Goal: Check status: Check status

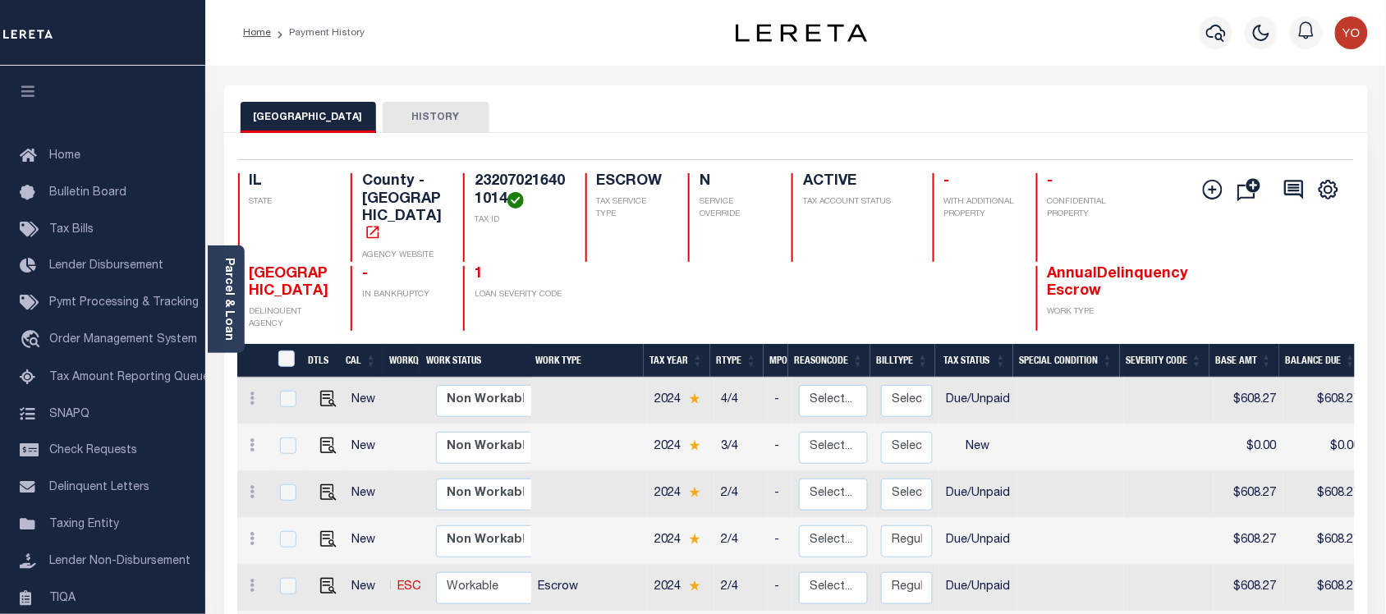
scroll to position [205, 0]
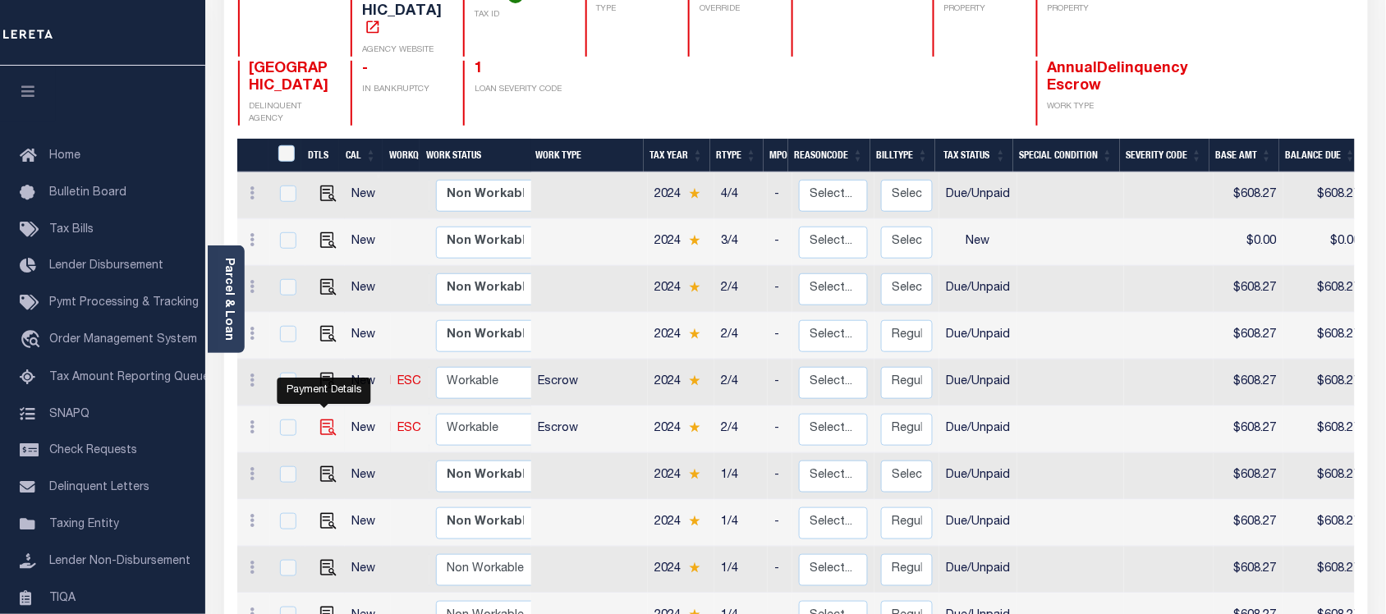
click at [320, 420] on img "" at bounding box center [328, 428] width 16 height 16
checkbox input "true"
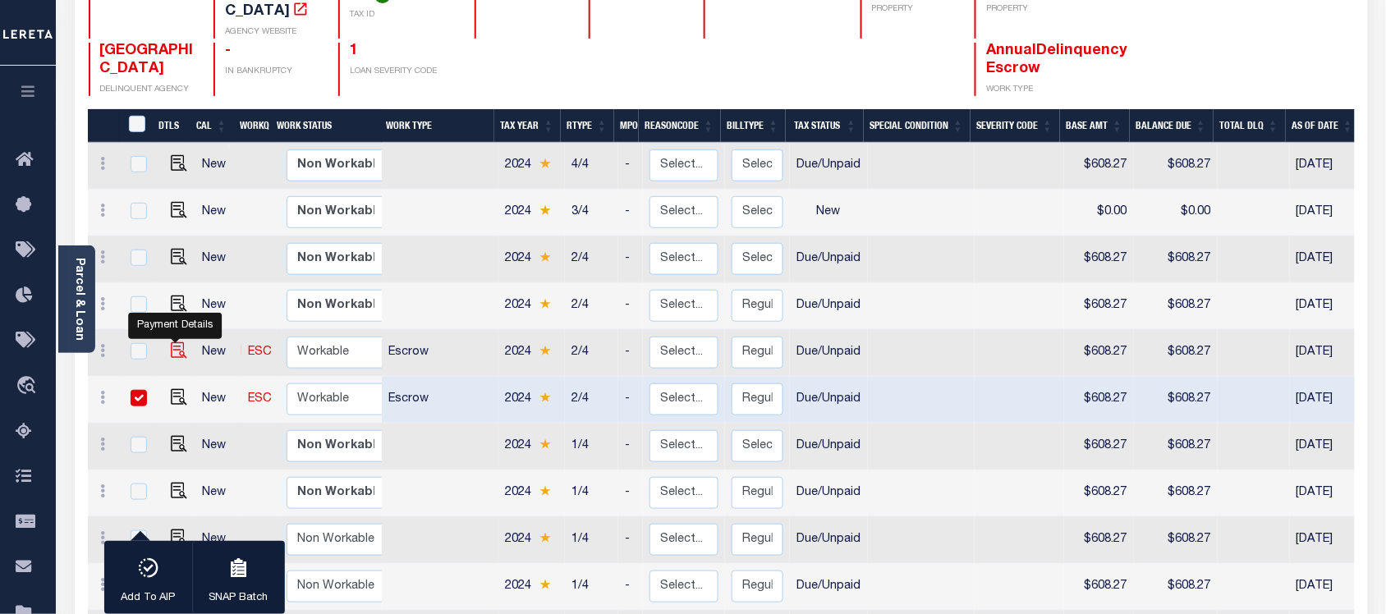
click at [177, 342] on img "" at bounding box center [179, 350] width 16 height 16
checkbox input "true"
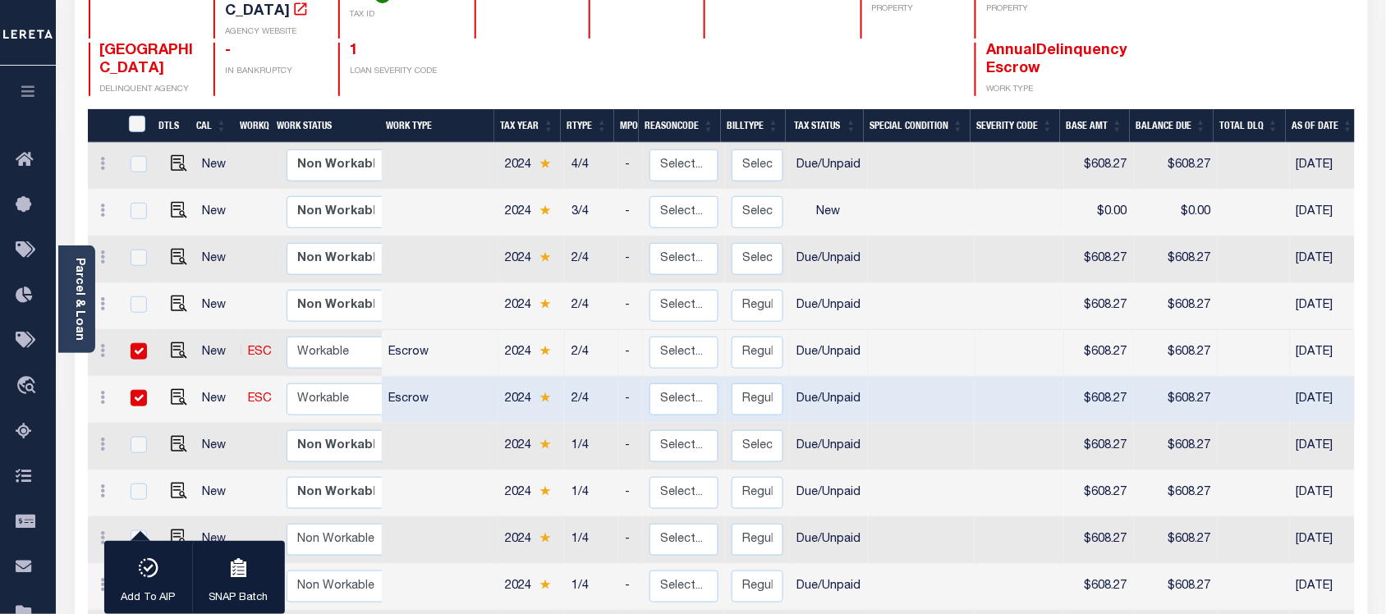
scroll to position [400, 0]
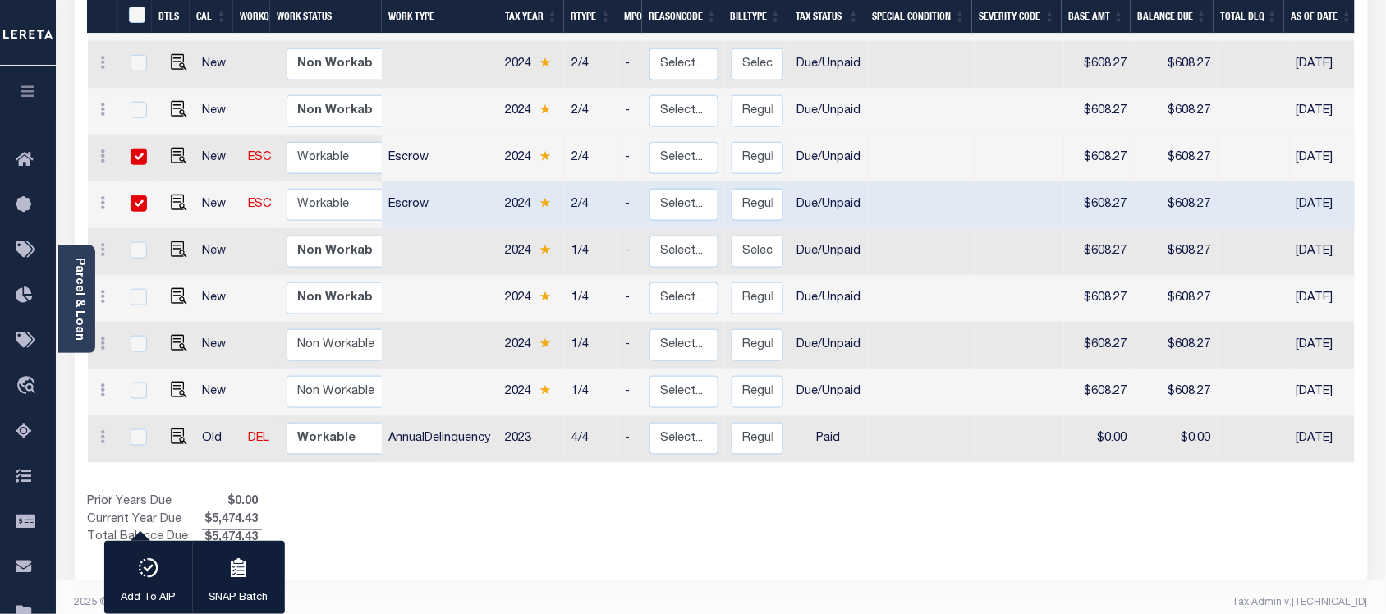
click at [430, 186] on td "Escrow" at bounding box center [440, 205] width 117 height 47
checkbox input "false"
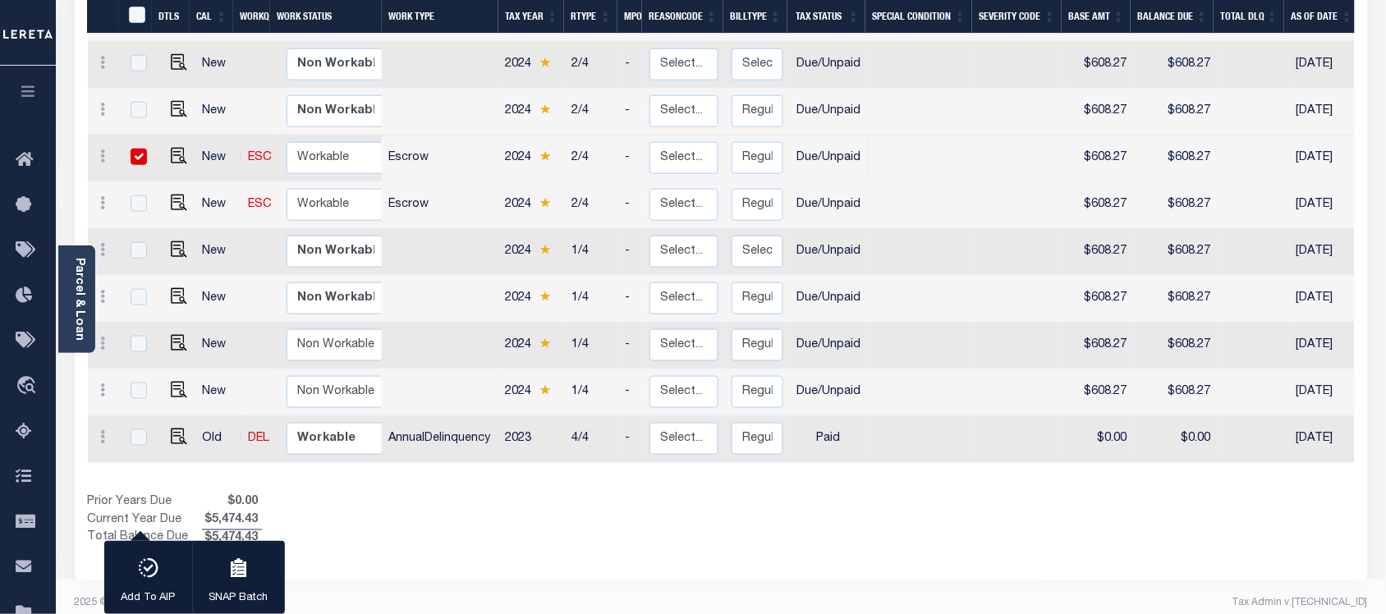
click at [630, 555] on div "1 Selected 11 Results 1 Items per page 25 50 100 IL STATE TAX ID" at bounding box center [722, 157] width 1294 height 848
click at [133, 149] on input "checkbox" at bounding box center [139, 157] width 16 height 16
checkbox input "false"
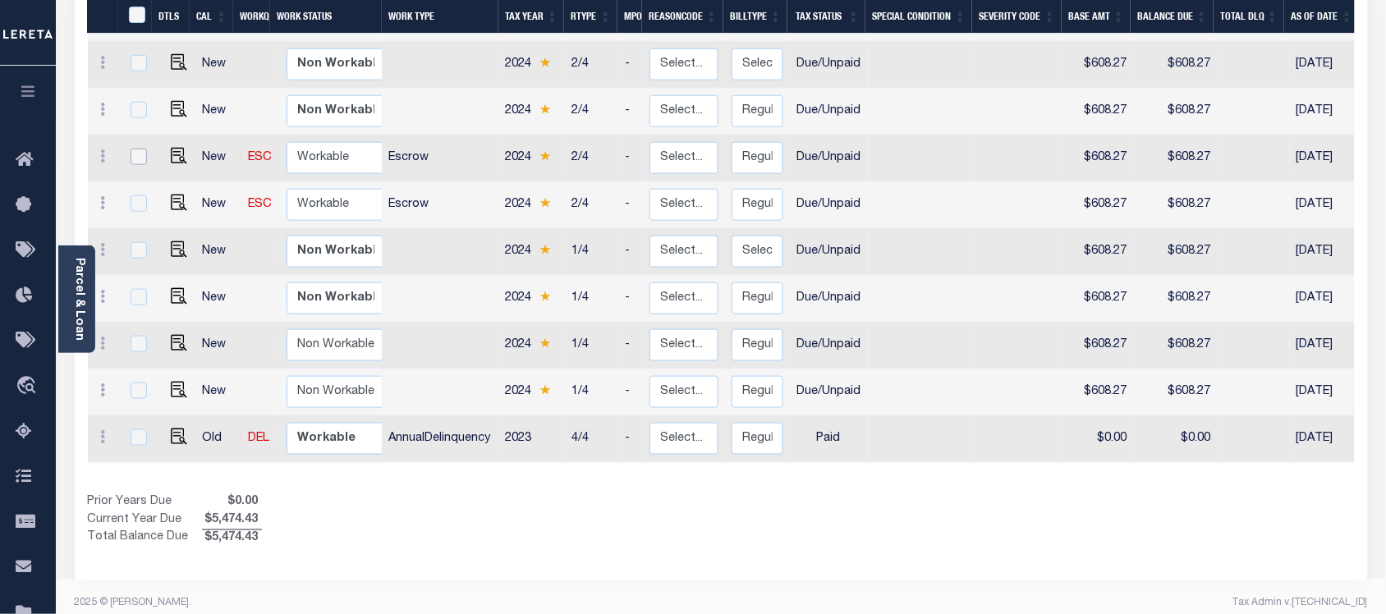
click at [133, 149] on input "checkbox" at bounding box center [139, 157] width 16 height 16
checkbox input "true"
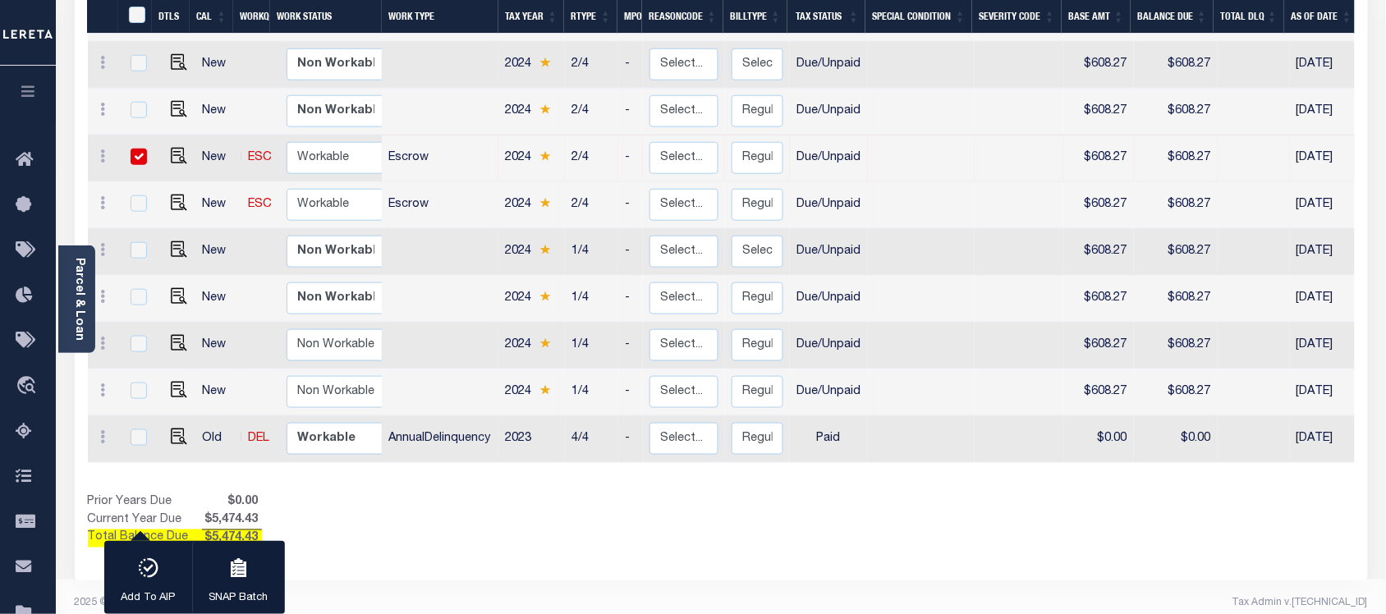
click at [133, 149] on input "checkbox" at bounding box center [139, 157] width 16 height 16
checkbox input "false"
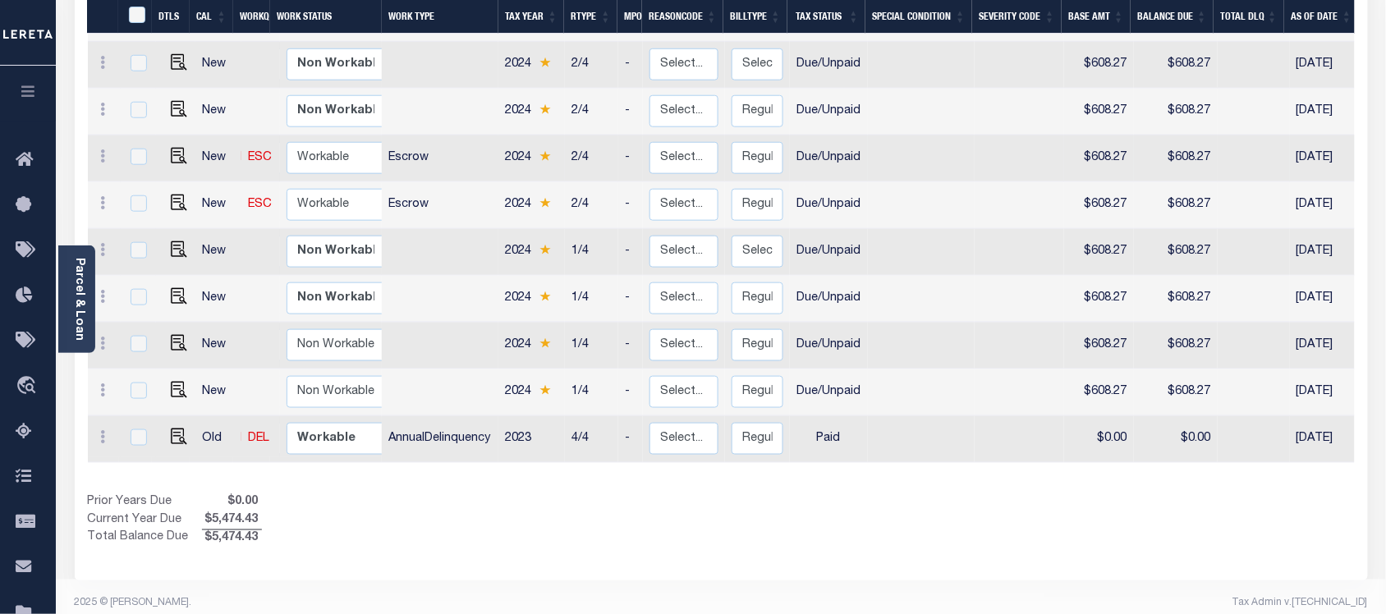
click at [480, 145] on td "Escrow" at bounding box center [440, 159] width 117 height 47
checkbox input "true"
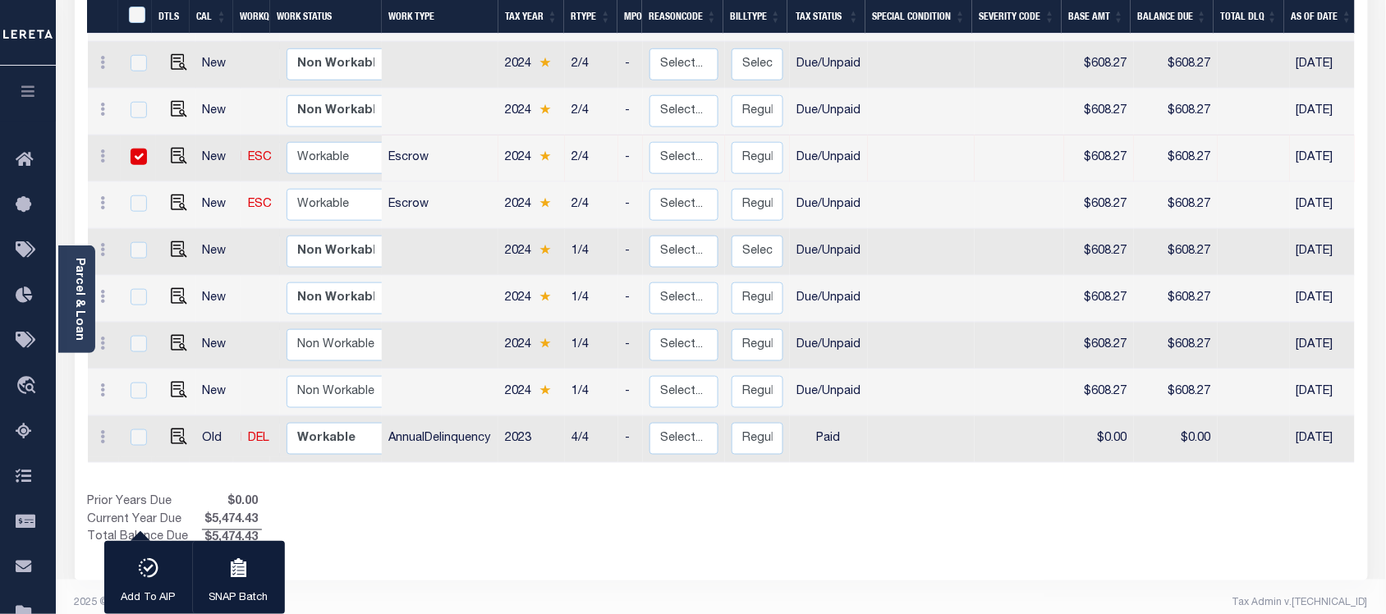
click at [480, 145] on td "Escrow" at bounding box center [440, 159] width 117 height 47
checkbox input "false"
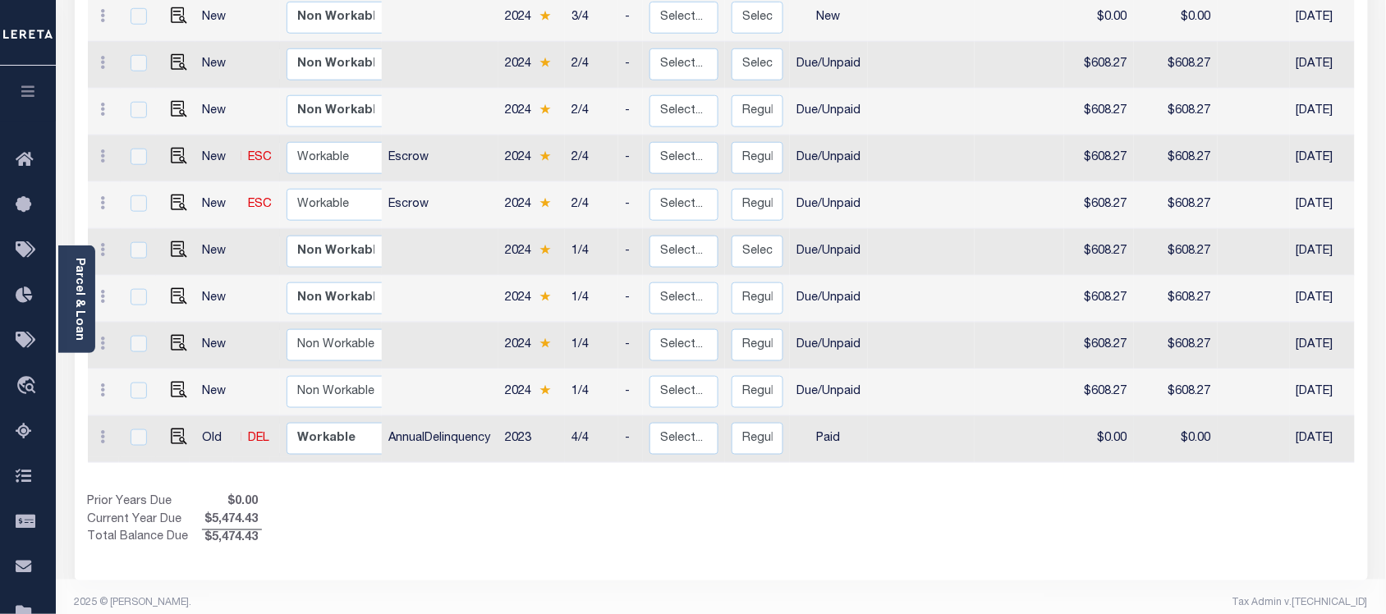
scroll to position [297, 0]
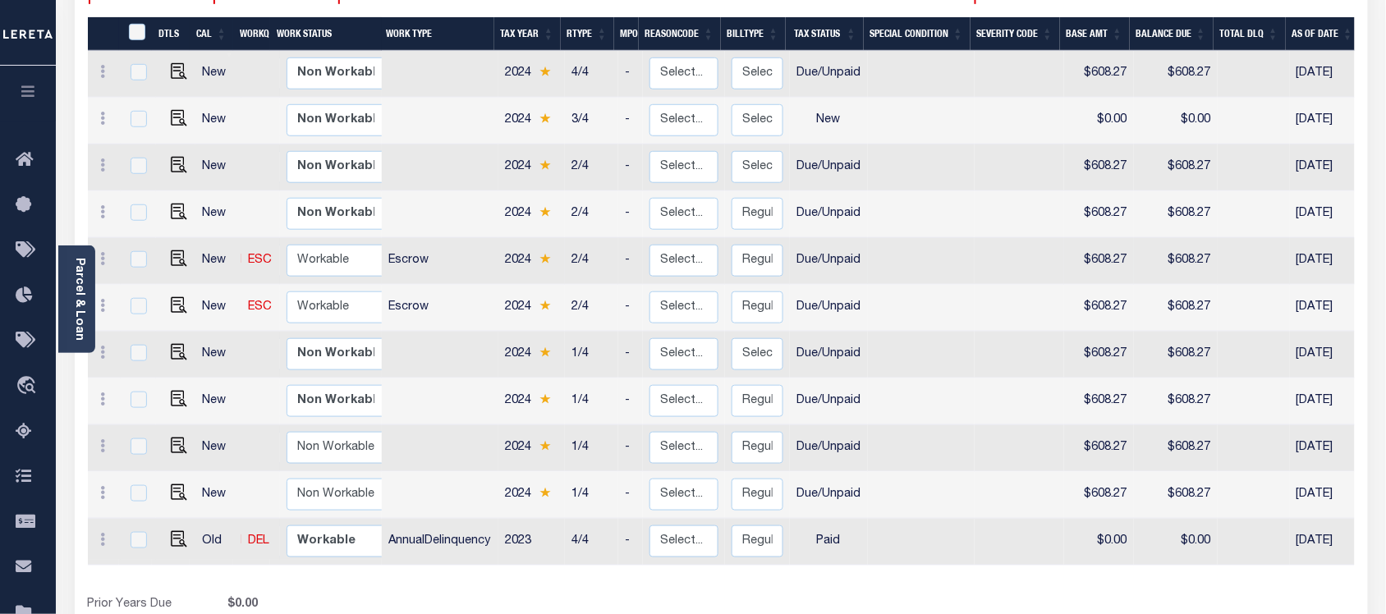
click at [466, 256] on td "Escrow" at bounding box center [440, 261] width 117 height 47
checkbox input "true"
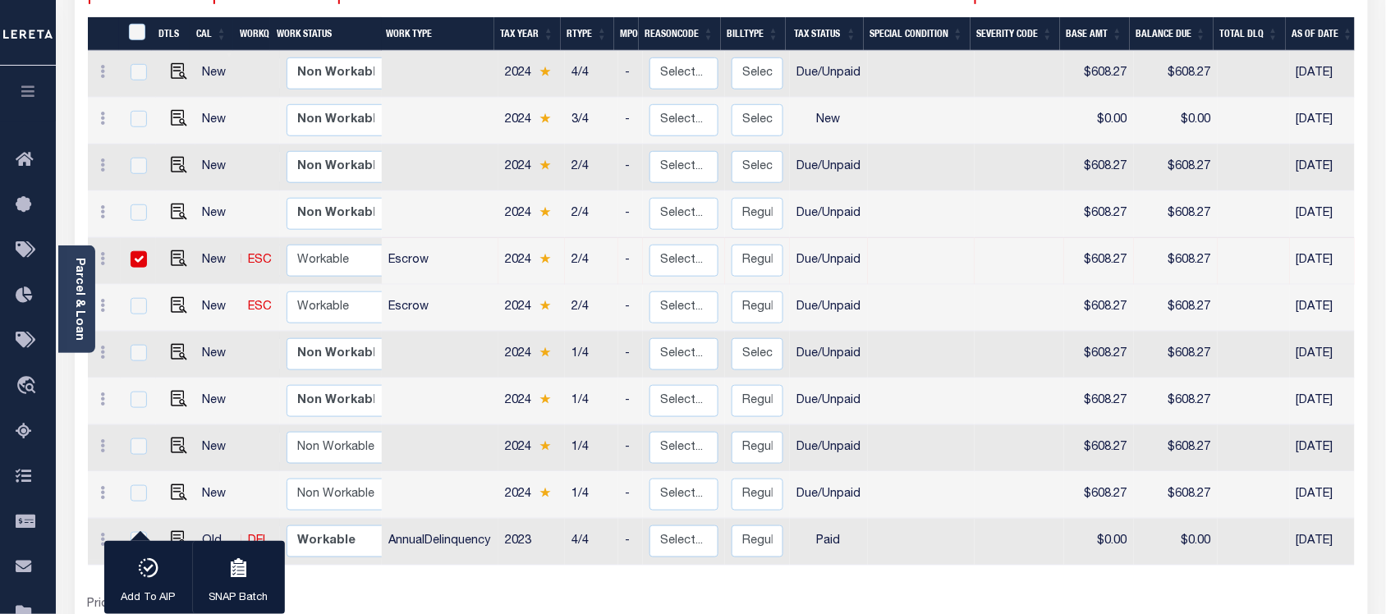
click at [465, 255] on td "Escrow" at bounding box center [440, 261] width 117 height 47
checkbox input "false"
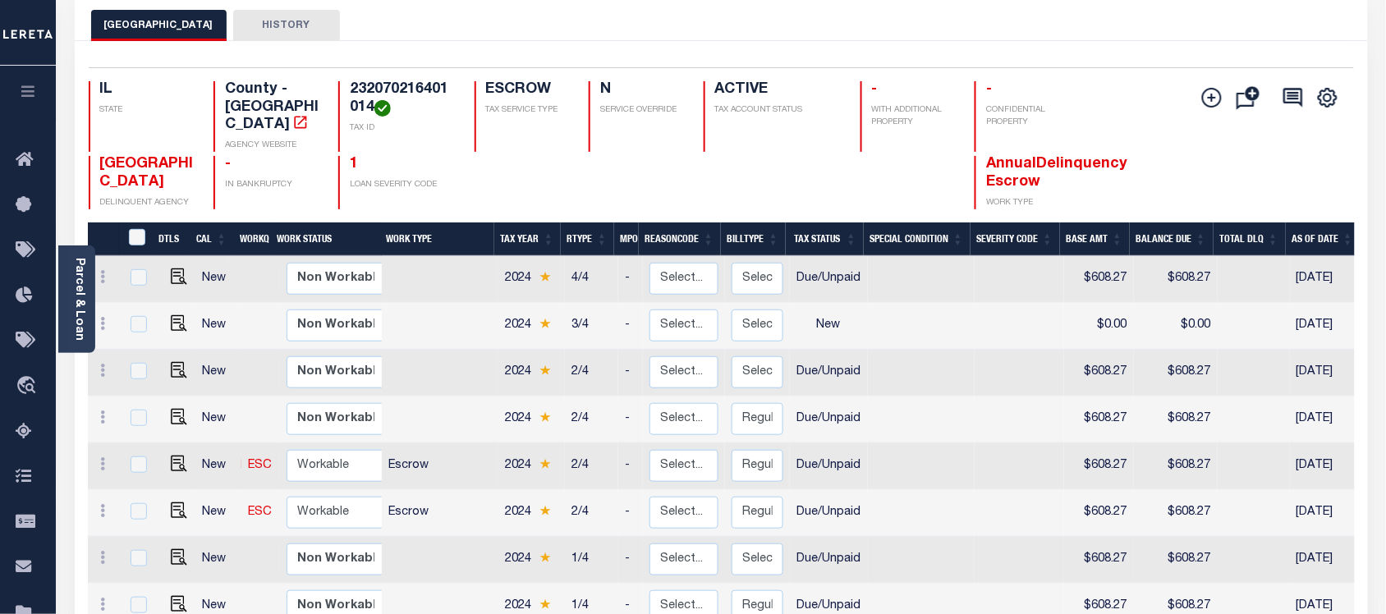
scroll to position [0, 0]
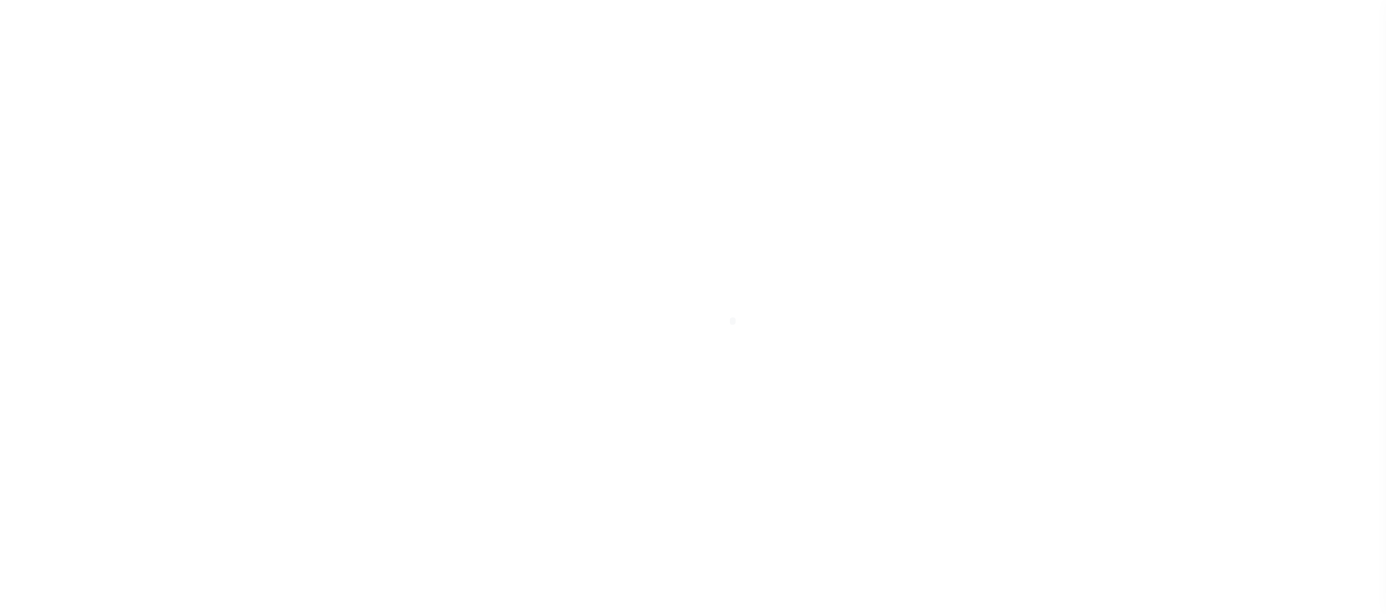
select select "DUE"
